Goal: Information Seeking & Learning: Learn about a topic

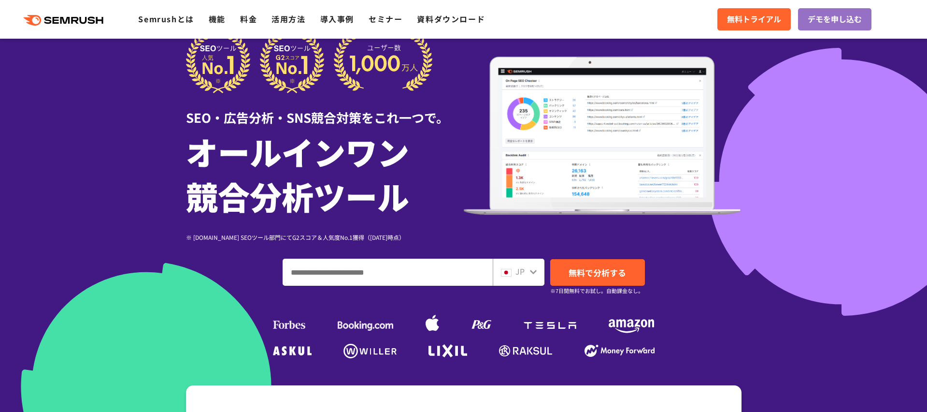
scroll to position [34, 0]
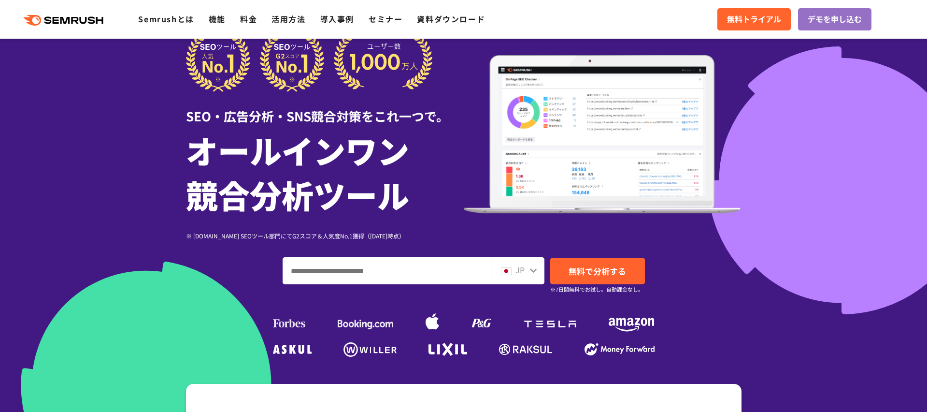
click at [436, 269] on input "ドメイン、キーワードまたはURLを入力してください" at bounding box center [387, 270] width 209 height 26
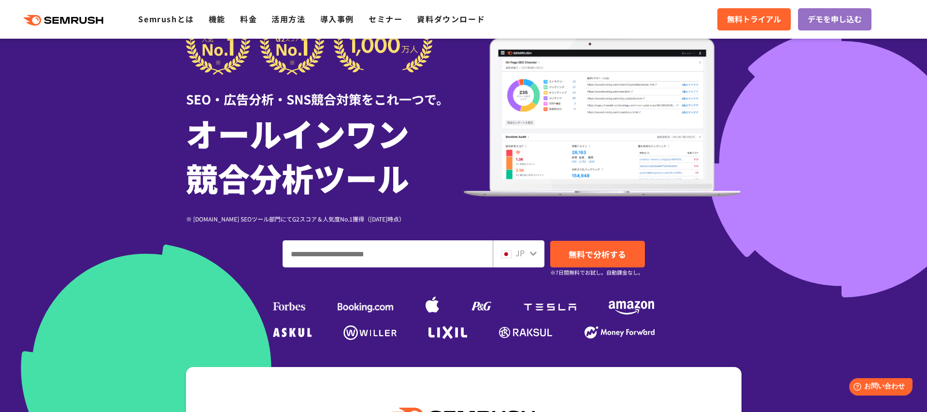
scroll to position [0, 0]
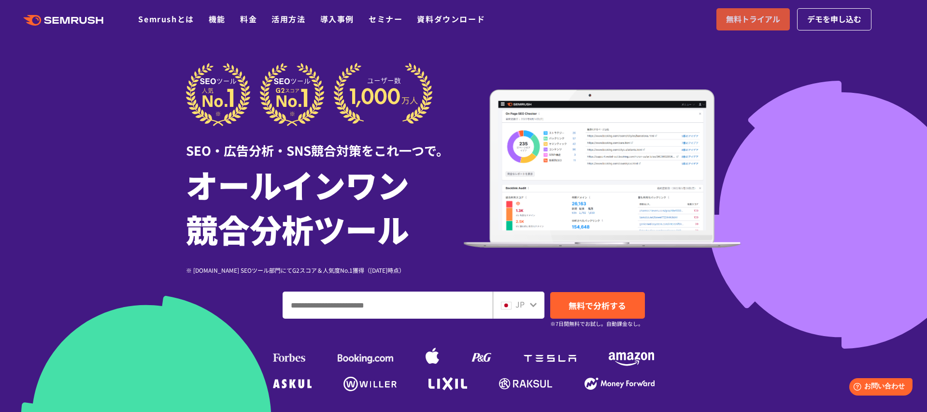
click at [753, 17] on span "無料トライアル" at bounding box center [753, 19] width 54 height 13
click at [217, 19] on link "機能" at bounding box center [217, 19] width 17 height 12
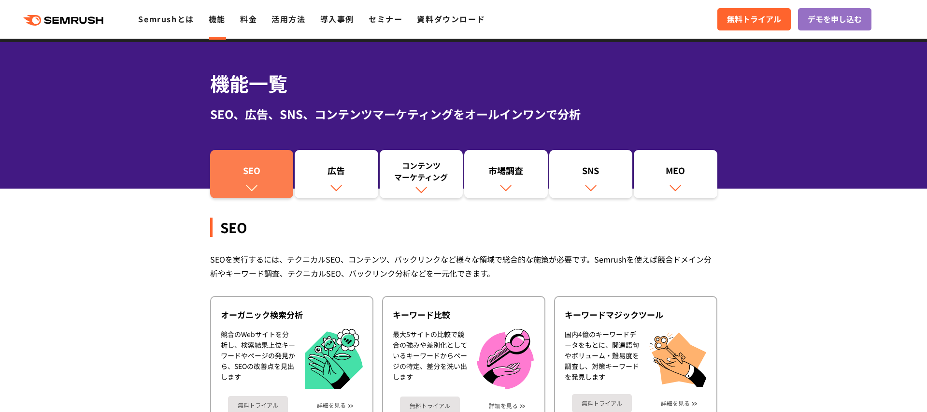
click at [255, 171] on div "SEO" at bounding box center [252, 172] width 74 height 16
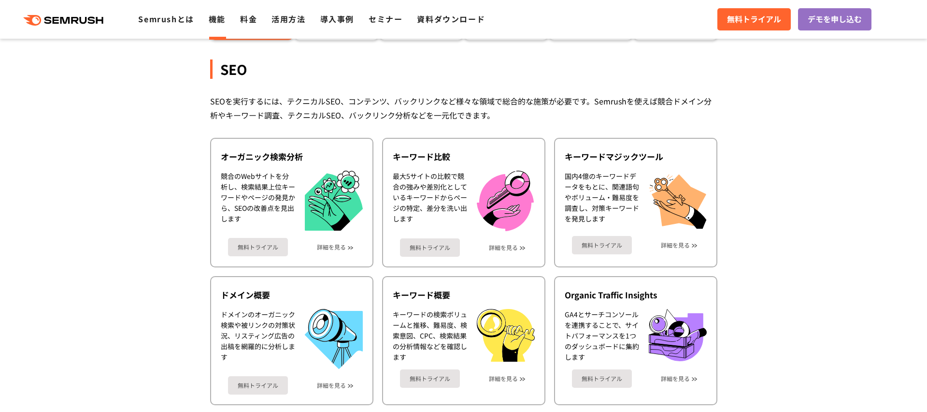
scroll to position [216, 0]
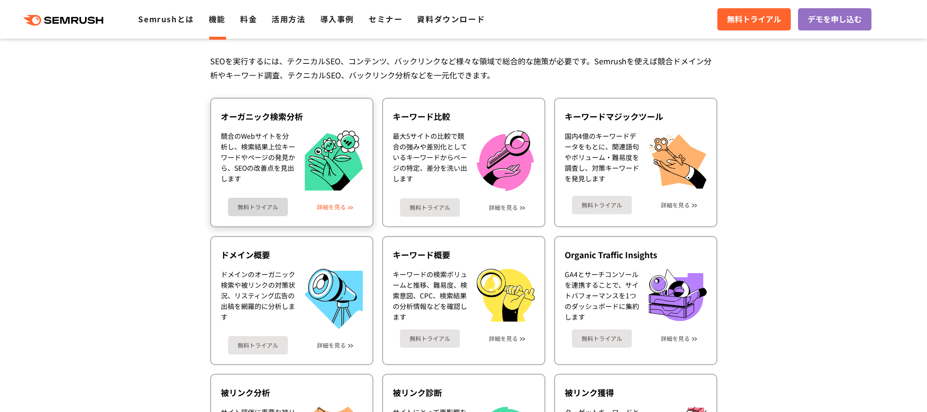
click at [327, 205] on link "詳細を見る" at bounding box center [331, 206] width 29 height 7
